Goal: Find specific page/section: Find specific page/section

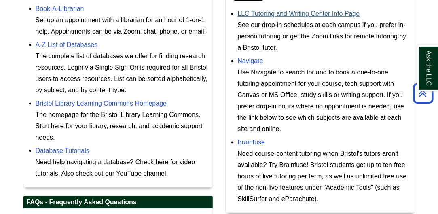
scroll to position [279, 0]
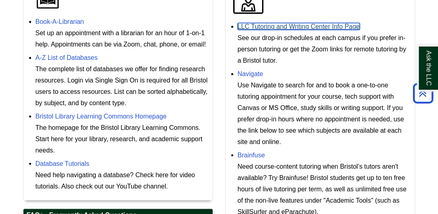
click at [266, 30] on link "LLC Tutoring and Writing Center Info Page" at bounding box center [299, 26] width 122 height 7
click at [274, 30] on link "LLC Tutoring and Writing Center Info Page" at bounding box center [299, 26] width 122 height 7
click at [289, 30] on link "LLC Tutoring and Writing Center Info Page" at bounding box center [299, 26] width 122 height 7
click at [283, 30] on link "LLC Tutoring and Writing Center Info Page" at bounding box center [299, 26] width 122 height 7
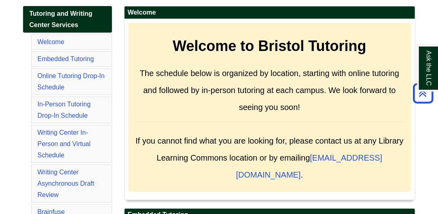
scroll to position [124, 0]
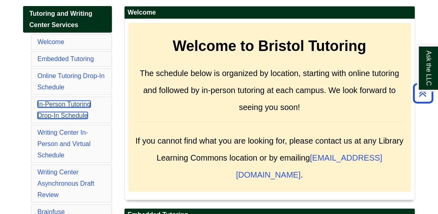
click at [70, 119] on link "In-Person Tutoring Drop-In Schedule" at bounding box center [64, 110] width 53 height 18
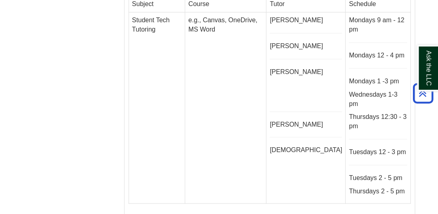
scroll to position [2293, 0]
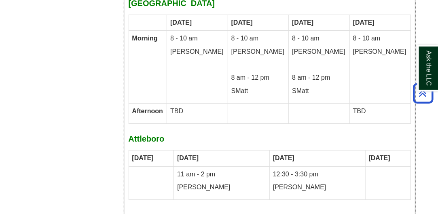
scroll to position [5048, 0]
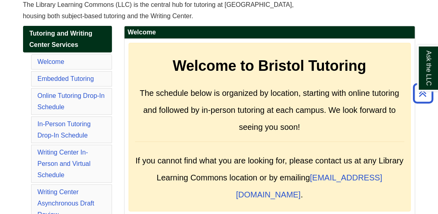
scroll to position [117, 0]
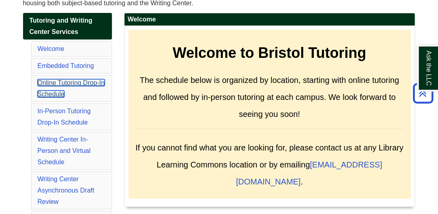
click at [87, 97] on link "Online Tutoring Drop-In Schedule" at bounding box center [71, 88] width 67 height 18
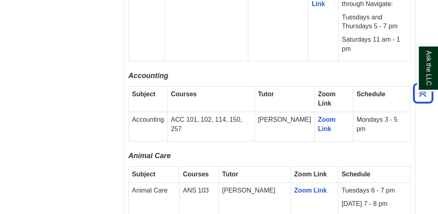
scroll to position [706, 0]
click at [368, 90] on strong "Schedule" at bounding box center [371, 93] width 29 height 7
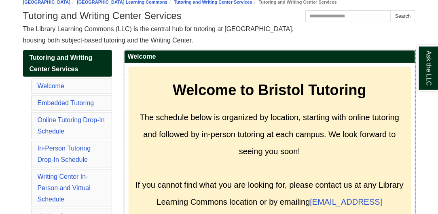
scroll to position [125, 0]
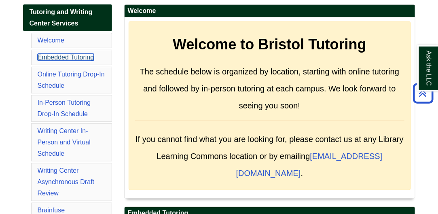
click at [60, 61] on link "Embedded Tutoring" at bounding box center [66, 57] width 57 height 7
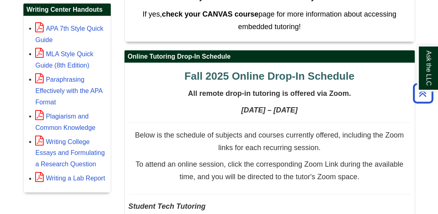
scroll to position [357, 0]
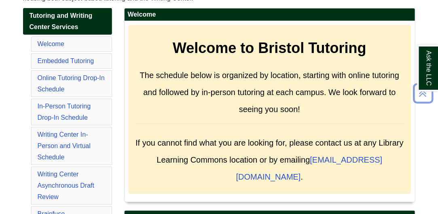
scroll to position [122, 0]
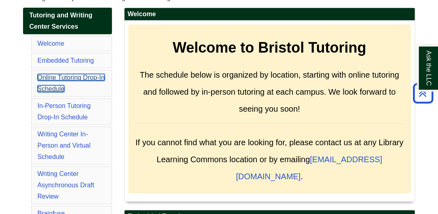
click at [54, 92] on link "Online Tutoring Drop-In Schedule" at bounding box center [71, 83] width 67 height 18
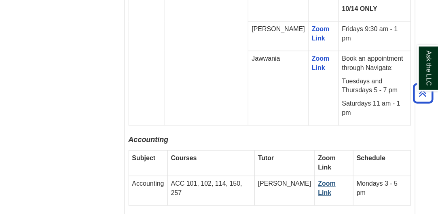
scroll to position [661, 0]
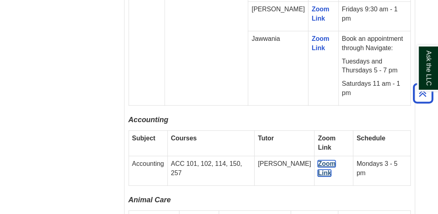
click at [318, 160] on link "Zoom Link" at bounding box center [327, 168] width 18 height 16
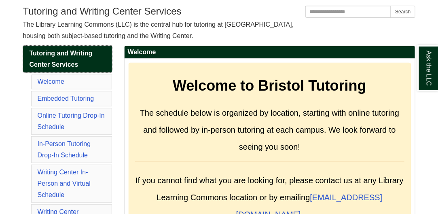
scroll to position [95, 0]
